Goal: Transaction & Acquisition: Purchase product/service

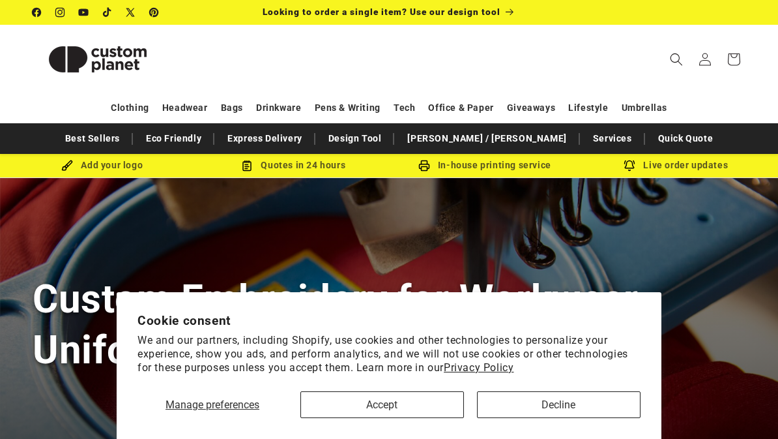
click at [417, 402] on button "Accept" at bounding box center [383, 404] width 164 height 27
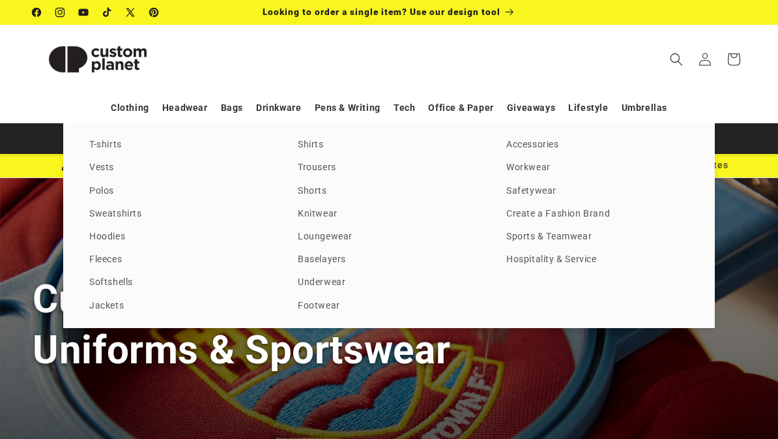
click at [145, 104] on link "Clothing" at bounding box center [130, 107] width 38 height 23
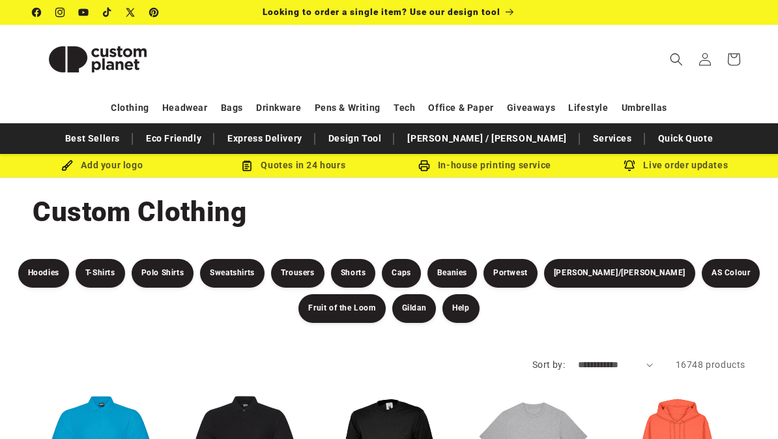
click at [237, 275] on link "Sweatshirts" at bounding box center [232, 273] width 65 height 29
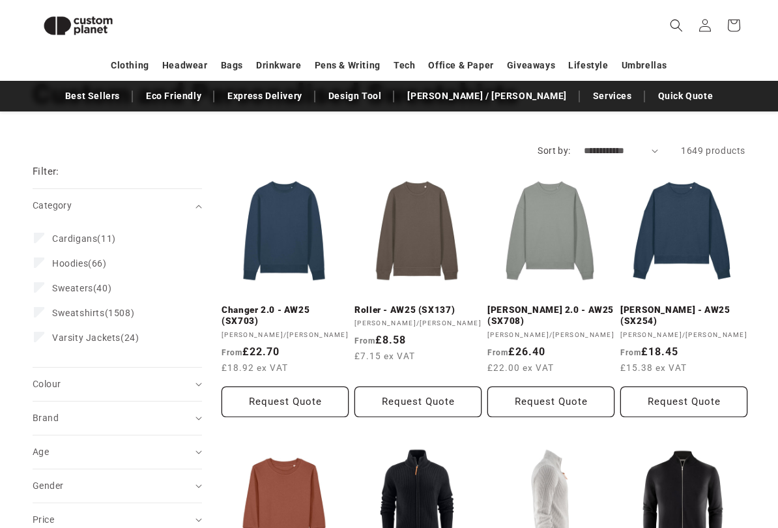
scroll to position [83, 0]
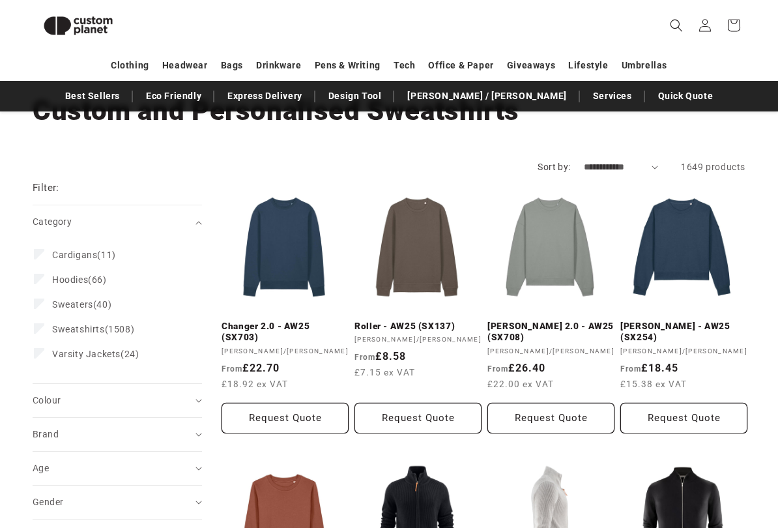
click at [282, 321] on link "Changer 2.0 - AW25 (SX703)" at bounding box center [285, 332] width 127 height 23
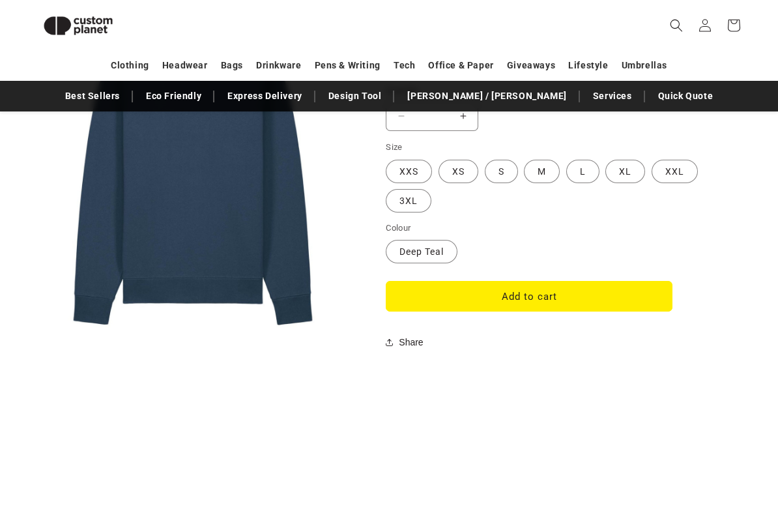
scroll to position [1124, 0]
click at [448, 240] on label "Deep Teal Variant sold out or unavailable" at bounding box center [422, 251] width 72 height 23
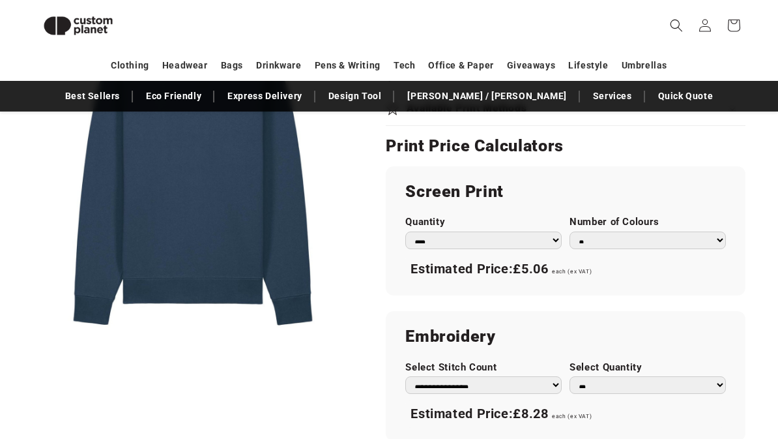
scroll to position [690, 0]
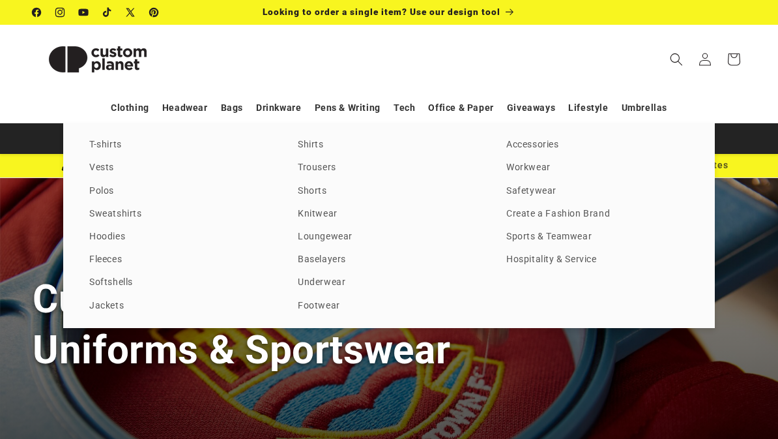
click at [131, 217] on link "Sweatshirts" at bounding box center [180, 214] width 183 height 18
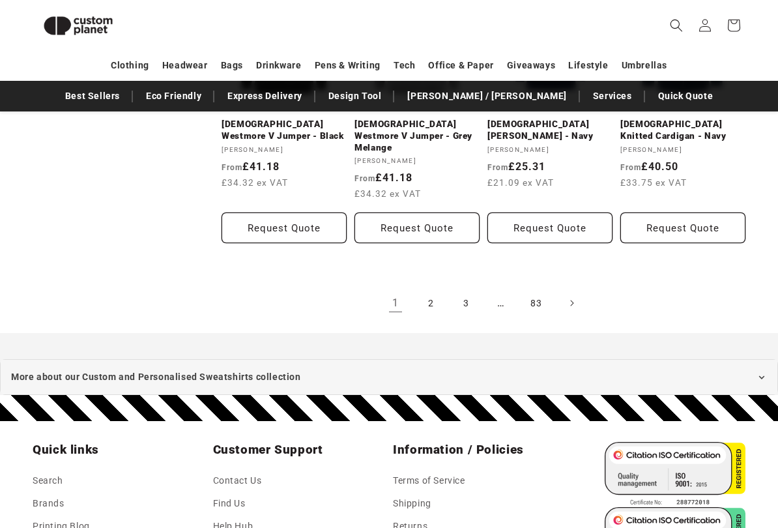
scroll to position [1376, 0]
click at [435, 289] on link "2" at bounding box center [431, 303] width 29 height 29
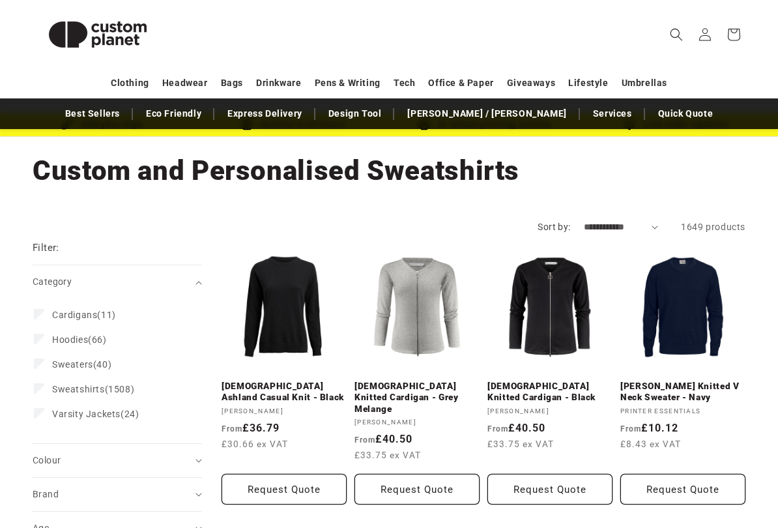
scroll to position [43, 0]
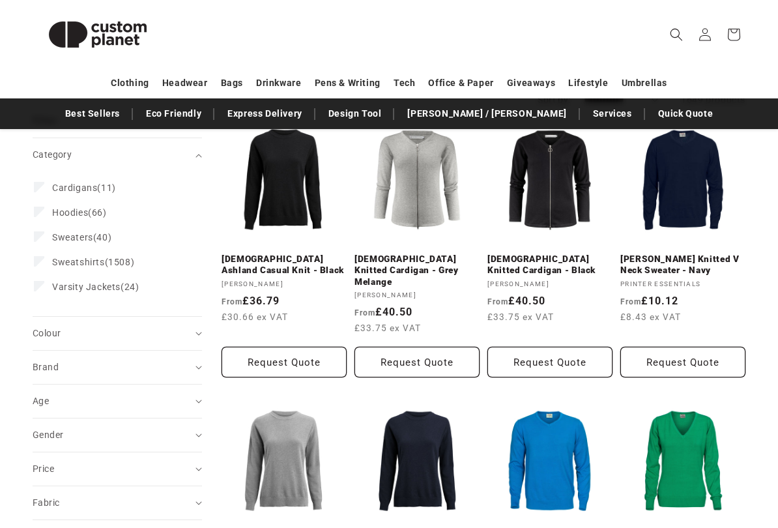
scroll to position [169, 0]
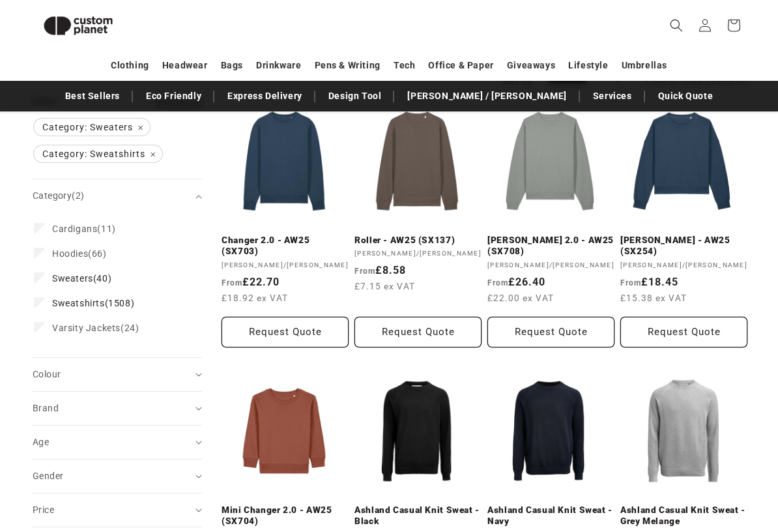
click at [201, 370] on summary "Colour (0)" at bounding box center [117, 374] width 169 height 33
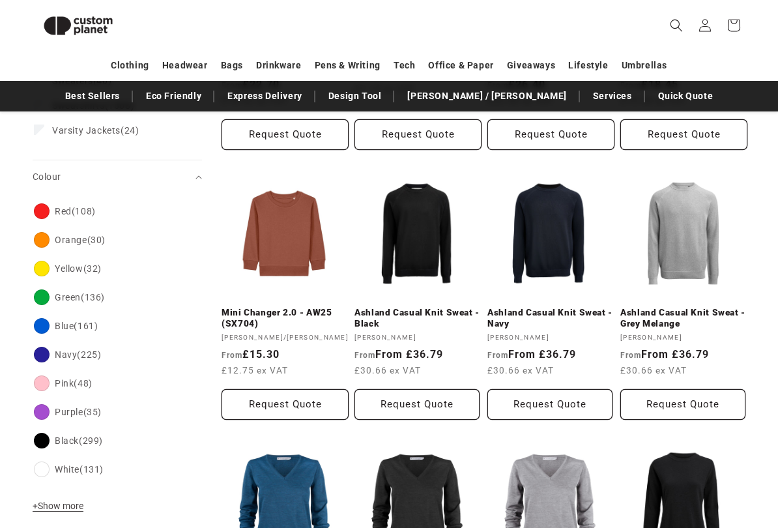
scroll to position [367, 0]
click at [82, 438] on span "+ Show more" at bounding box center [58, 506] width 51 height 10
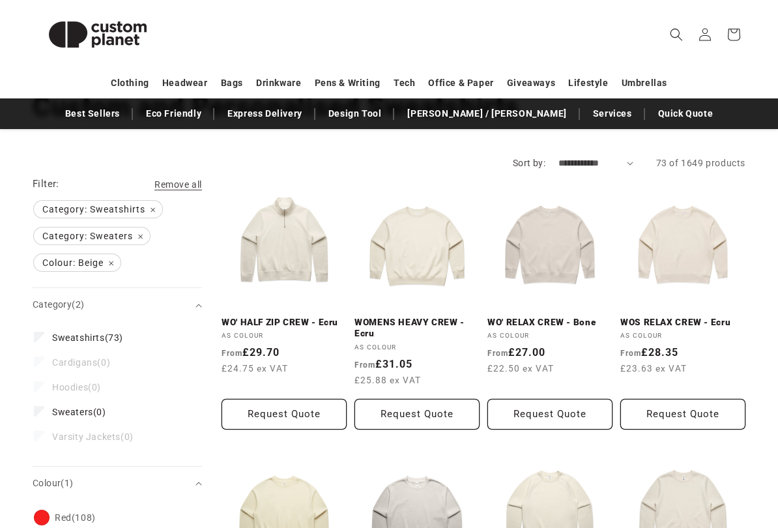
scroll to position [105, 0]
click at [312, 407] on button "Request Quote" at bounding box center [284, 414] width 125 height 31
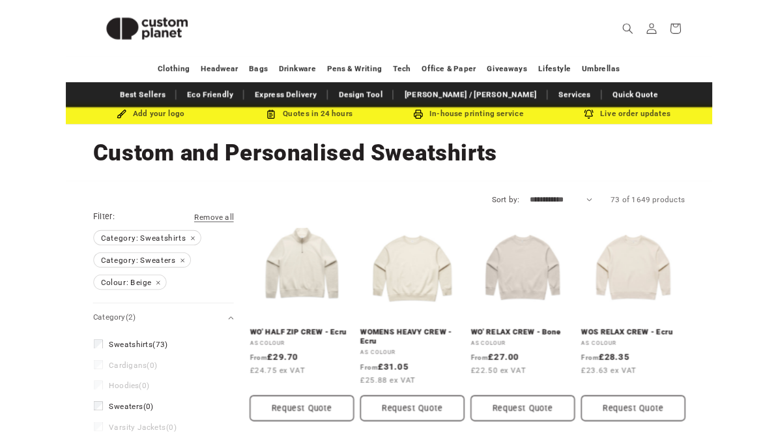
scroll to position [0, 0]
